Goal: Task Accomplishment & Management: Use online tool/utility

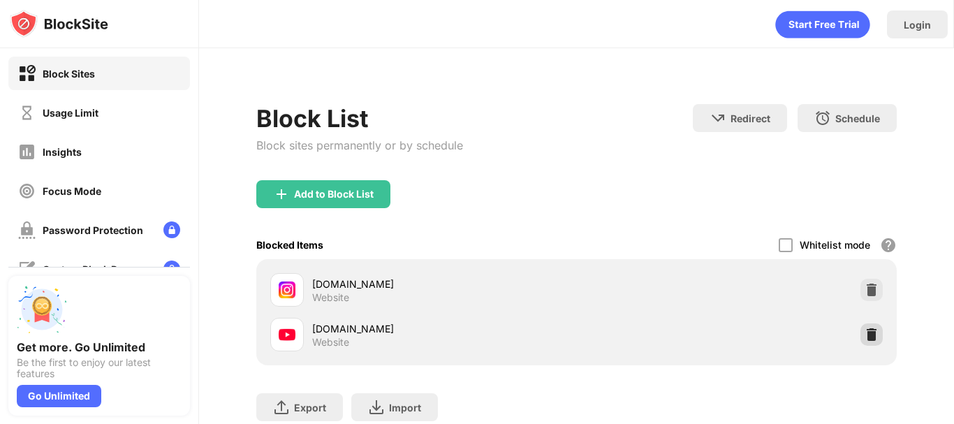
click at [865, 329] on img at bounding box center [872, 335] width 14 height 14
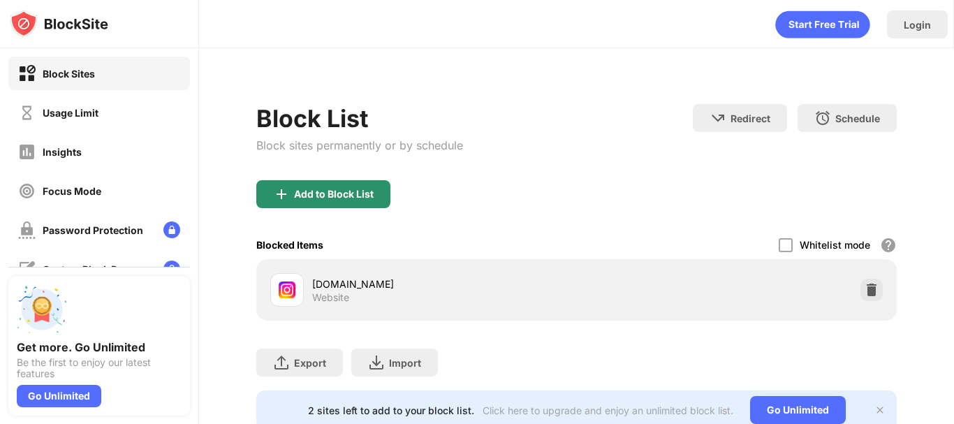
click at [365, 193] on div "Add to Block List" at bounding box center [334, 194] width 80 height 11
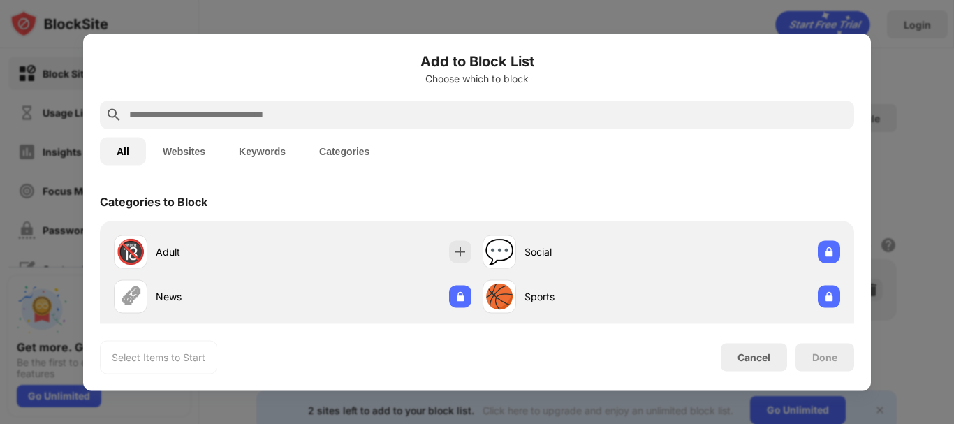
click at [263, 115] on input "text" at bounding box center [488, 114] width 721 height 17
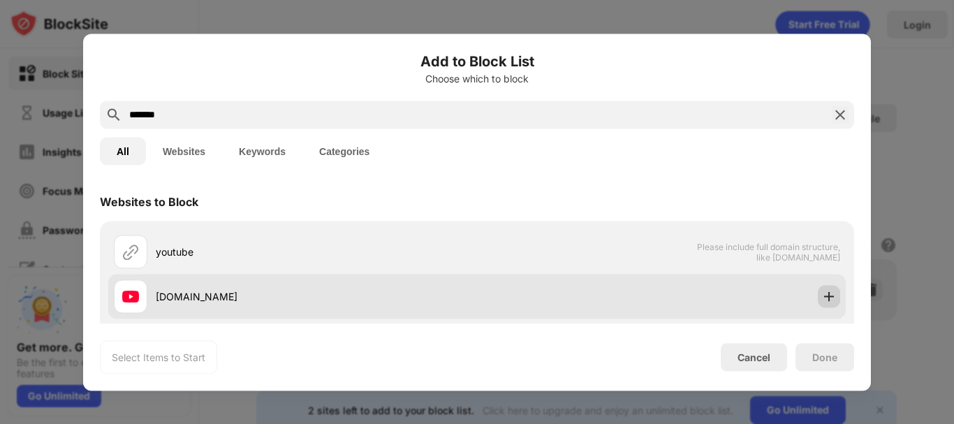
type input "*******"
click at [822, 296] on img at bounding box center [829, 296] width 14 height 14
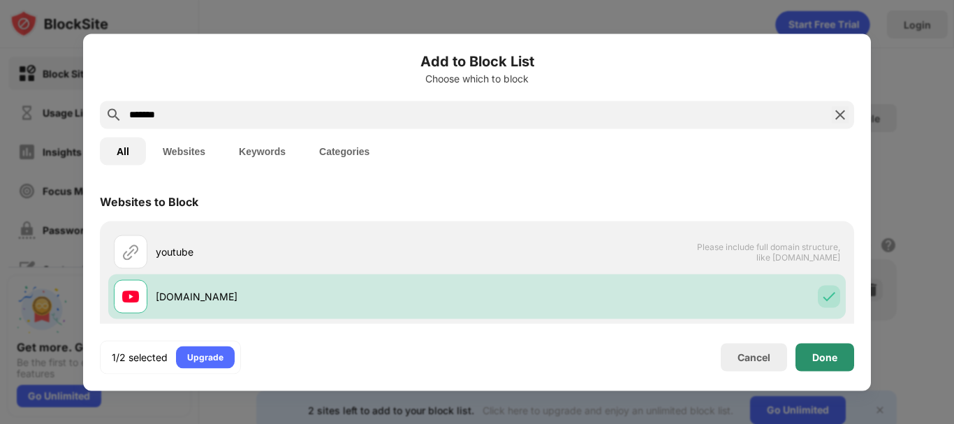
click at [829, 360] on div "Done" at bounding box center [824, 356] width 25 height 11
